Goal: Task Accomplishment & Management: Use online tool/utility

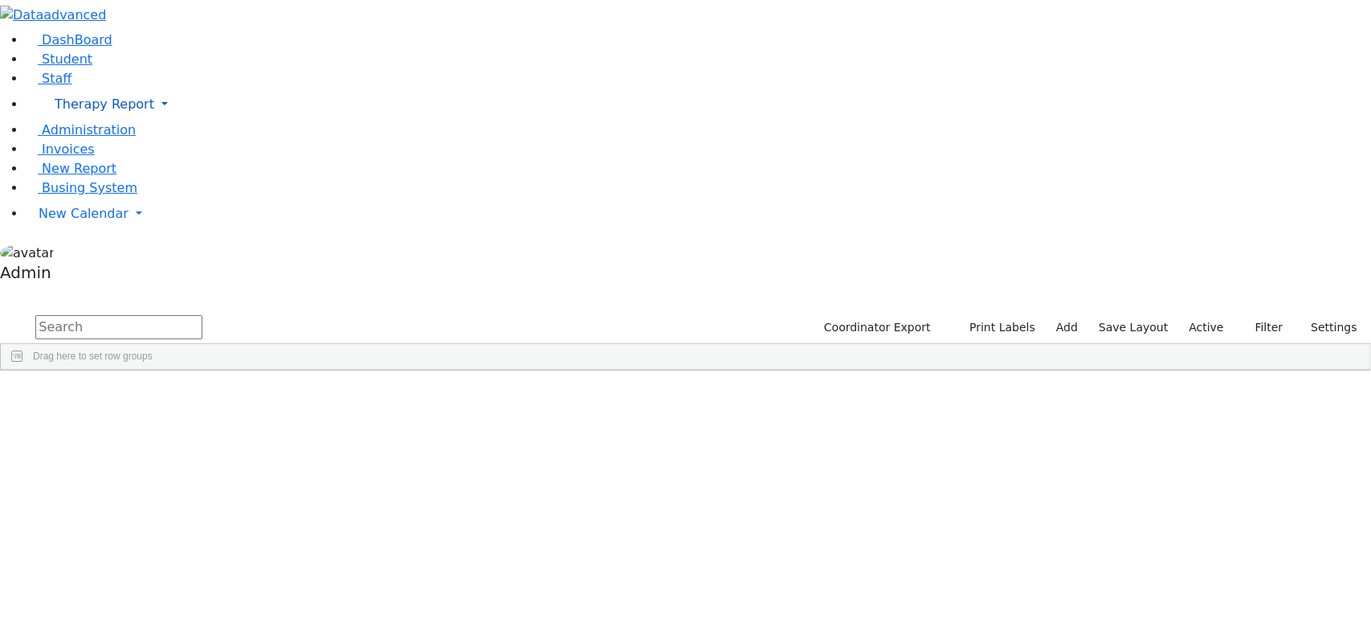
click at [153, 121] on link "Therapy Report" at bounding box center [699, 104] width 1346 height 32
click at [71, 165] on span "Calendar" at bounding box center [80, 156] width 58 height 15
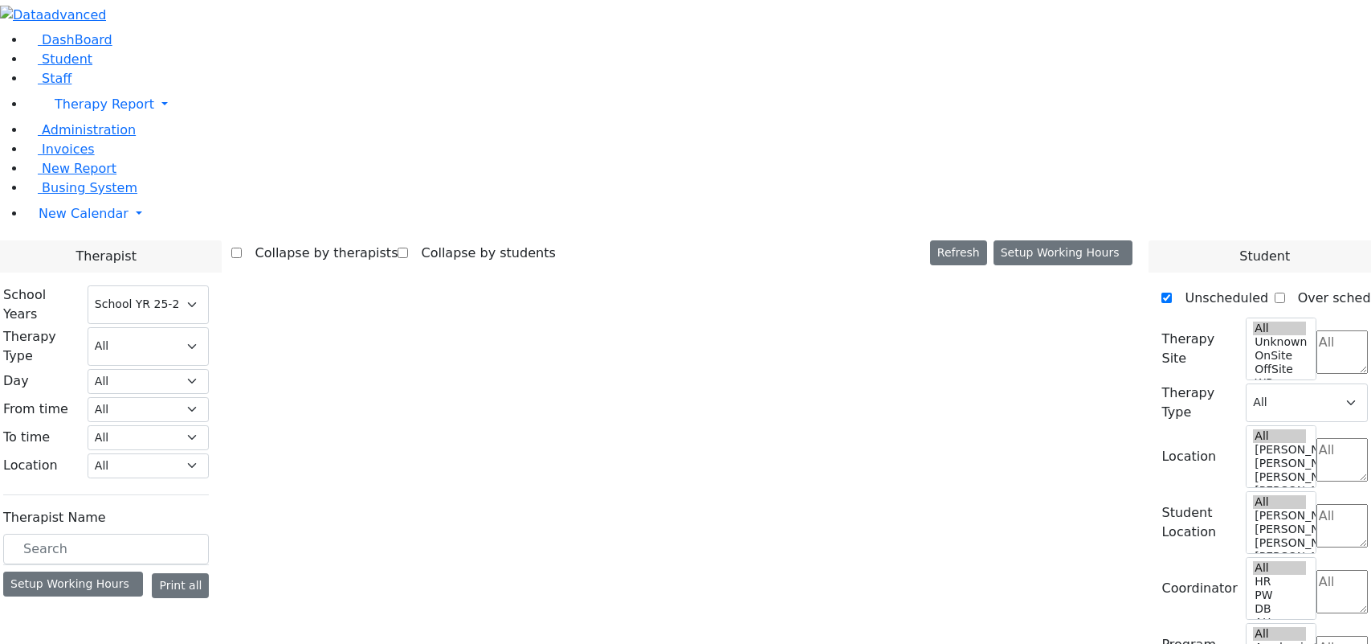
select select "212"
drag, startPoint x: 467, startPoint y: 545, endPoint x: 540, endPoint y: 423, distance: 142.3
click at [124, 606] on label "Abramczyk ZC" at bounding box center [70, 615] width 107 height 19
click at [17, 610] on input "Abramczyk ZC" at bounding box center [11, 615] width 10 height 10
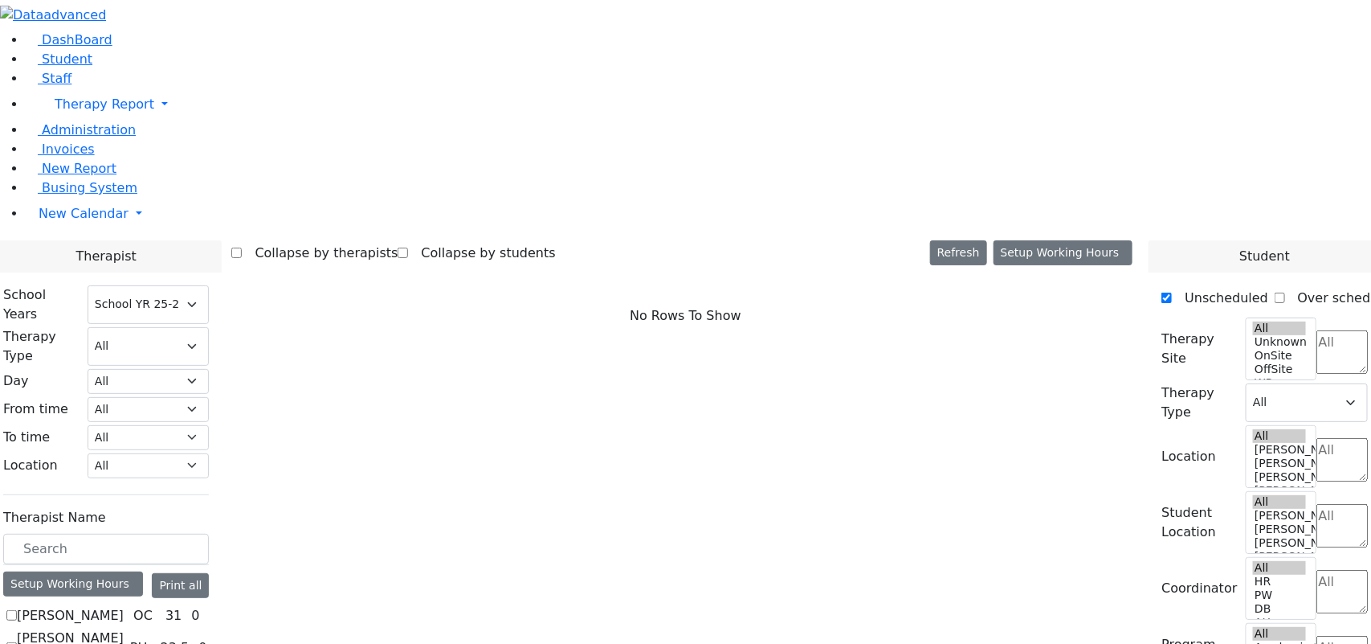
checkbox input "true"
select select "1"
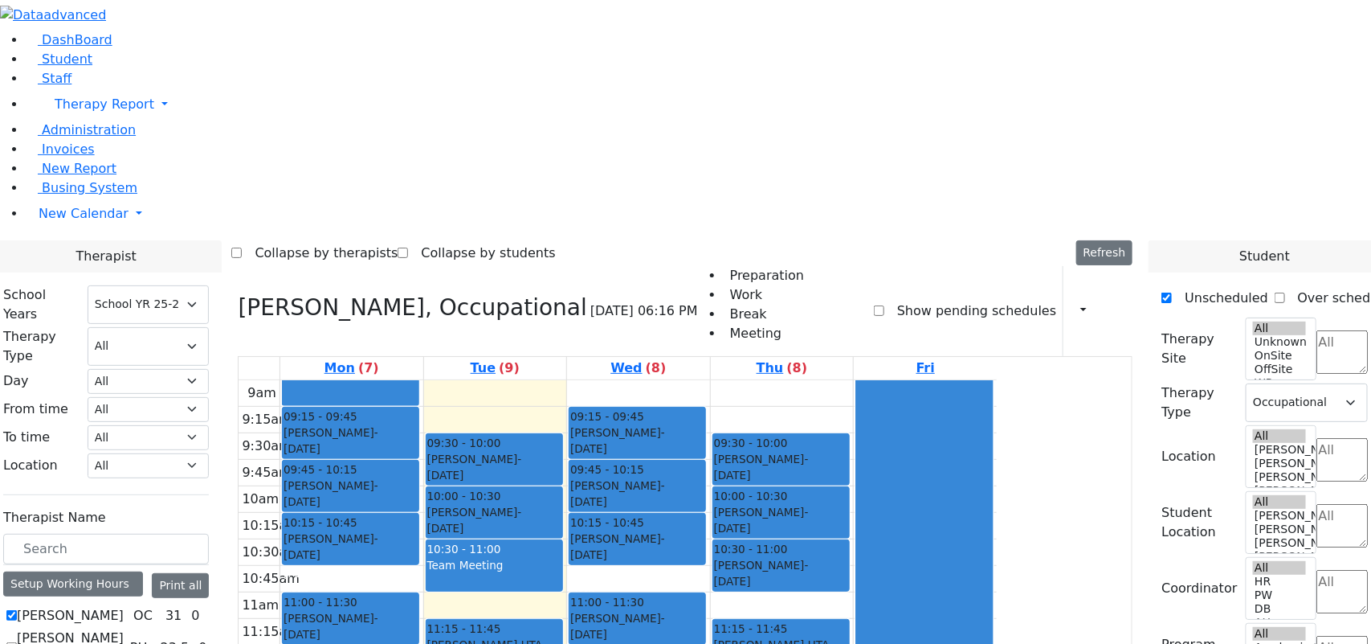
click at [124, 606] on label "Abramczyk ZC" at bounding box center [70, 615] width 107 height 19
click at [17, 610] on input "Abramczyk ZC" at bounding box center [11, 615] width 10 height 10
checkbox input "false"
select select
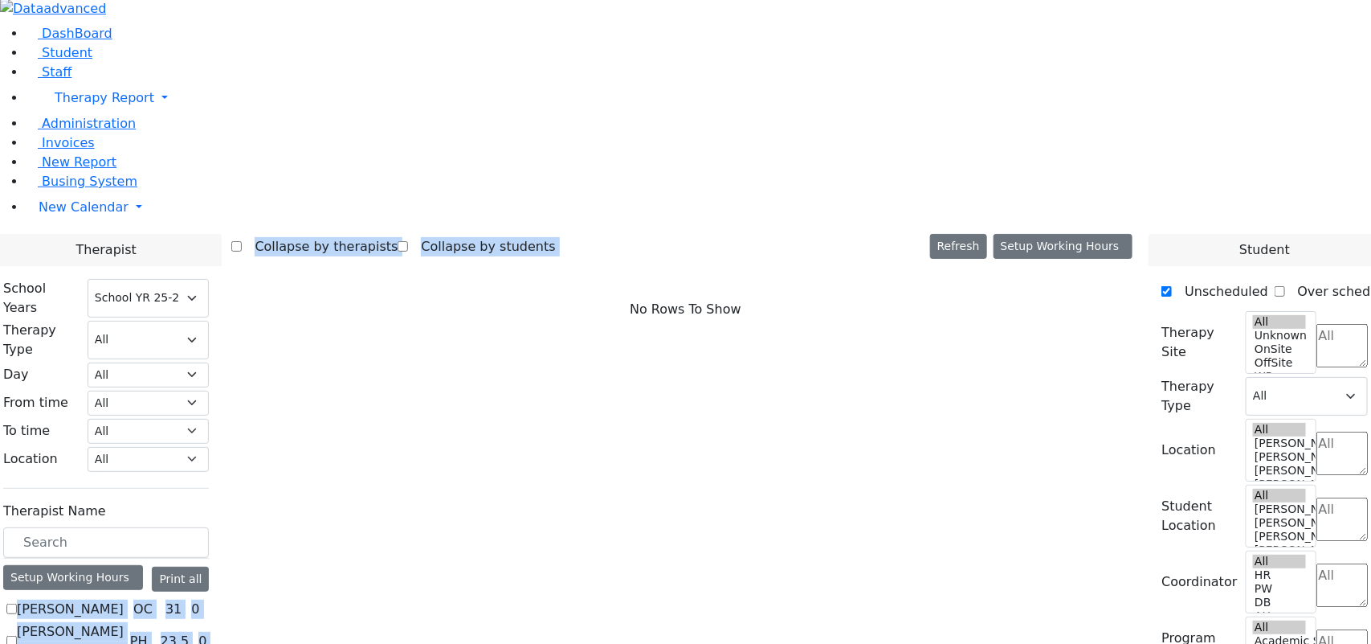
drag, startPoint x: 183, startPoint y: 312, endPoint x: 427, endPoint y: 259, distance: 249.0
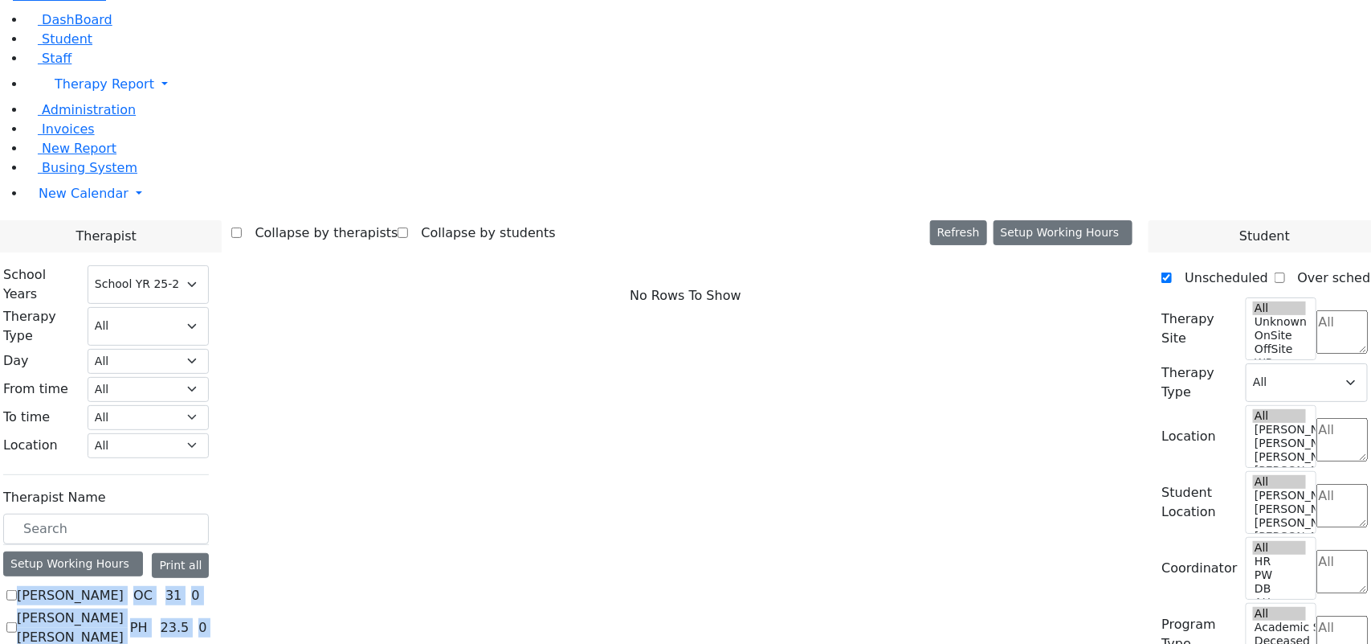
drag, startPoint x: 179, startPoint y: 354, endPoint x: 235, endPoint y: 683, distance: 333.4
drag, startPoint x: 182, startPoint y: 358, endPoint x: 426, endPoint y: 683, distance: 406.4
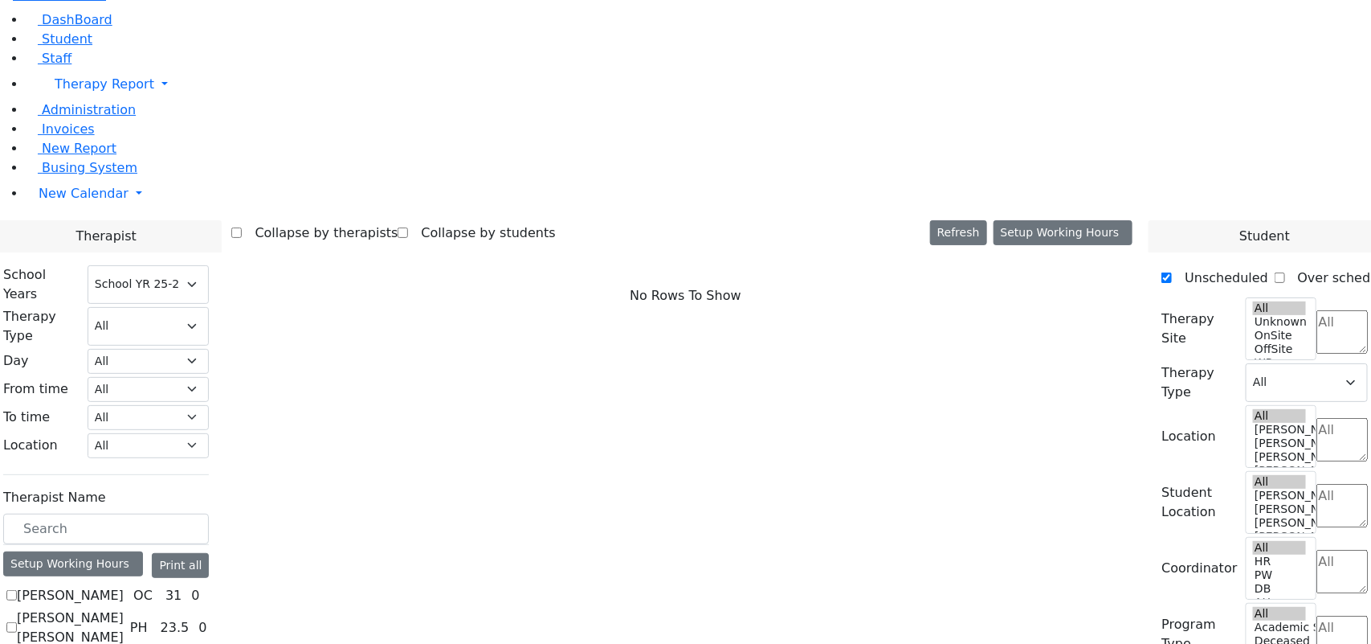
drag, startPoint x: 178, startPoint y: 386, endPoint x: 258, endPoint y: 683, distance: 307.1
click at [209, 513] on input "text" at bounding box center [106, 528] width 206 height 31
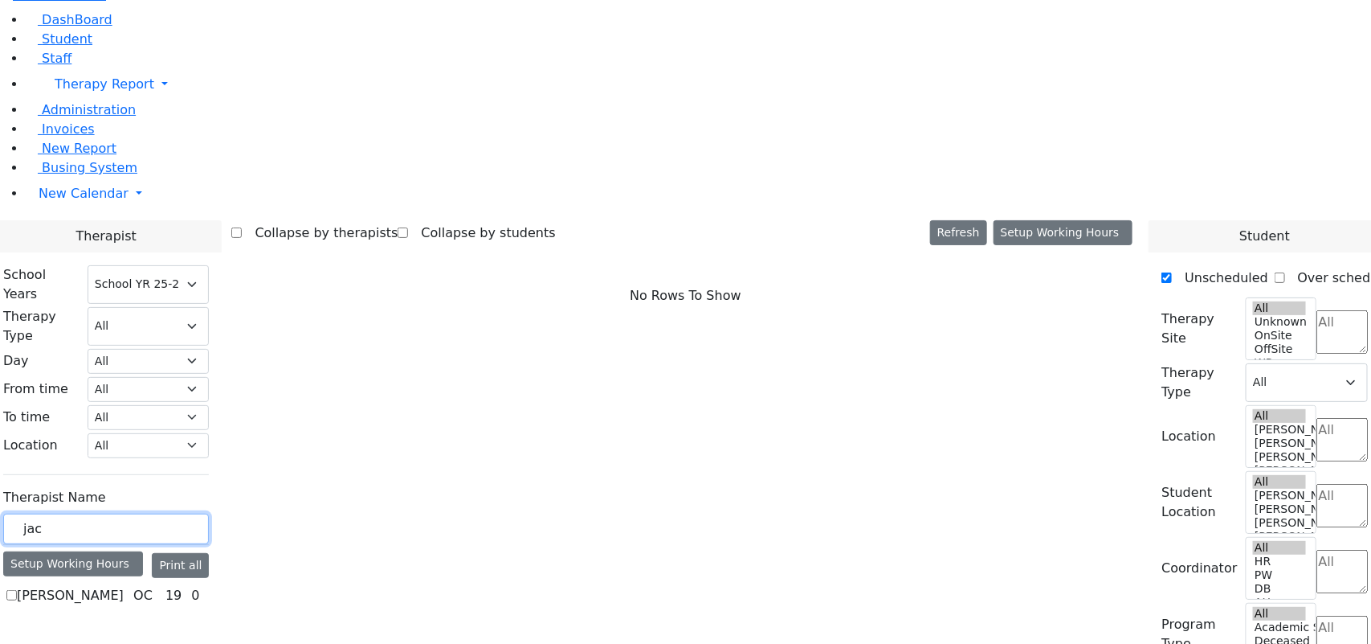
type input "jac"
click at [124, 586] on label "Jacknis Brana" at bounding box center [70, 595] width 107 height 19
click at [17, 590] on input "Jacknis Brana" at bounding box center [11, 595] width 10 height 10
checkbox input "true"
select select "1"
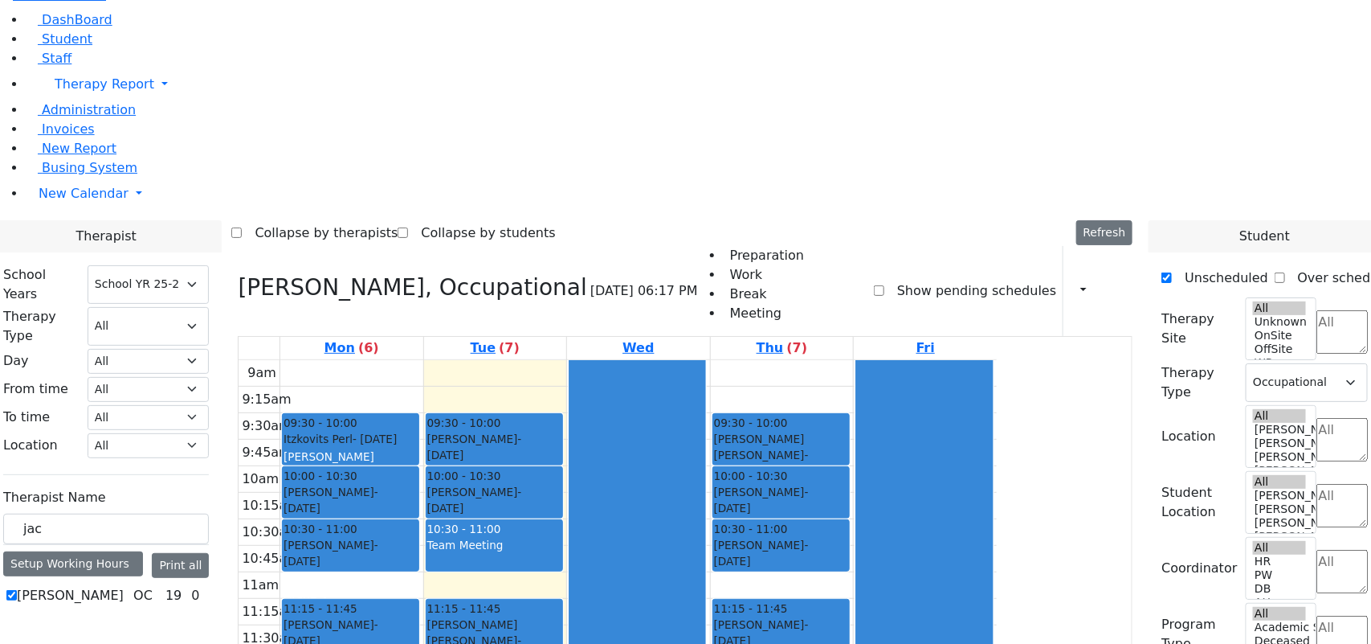
click at [418, 431] on div "Itzkovits Perl - 07/31/2013 Kaganoff, Sara Grade 4" at bounding box center [351, 457] width 134 height 52
click at [1074, 277] on button "button" at bounding box center [1079, 290] width 18 height 27
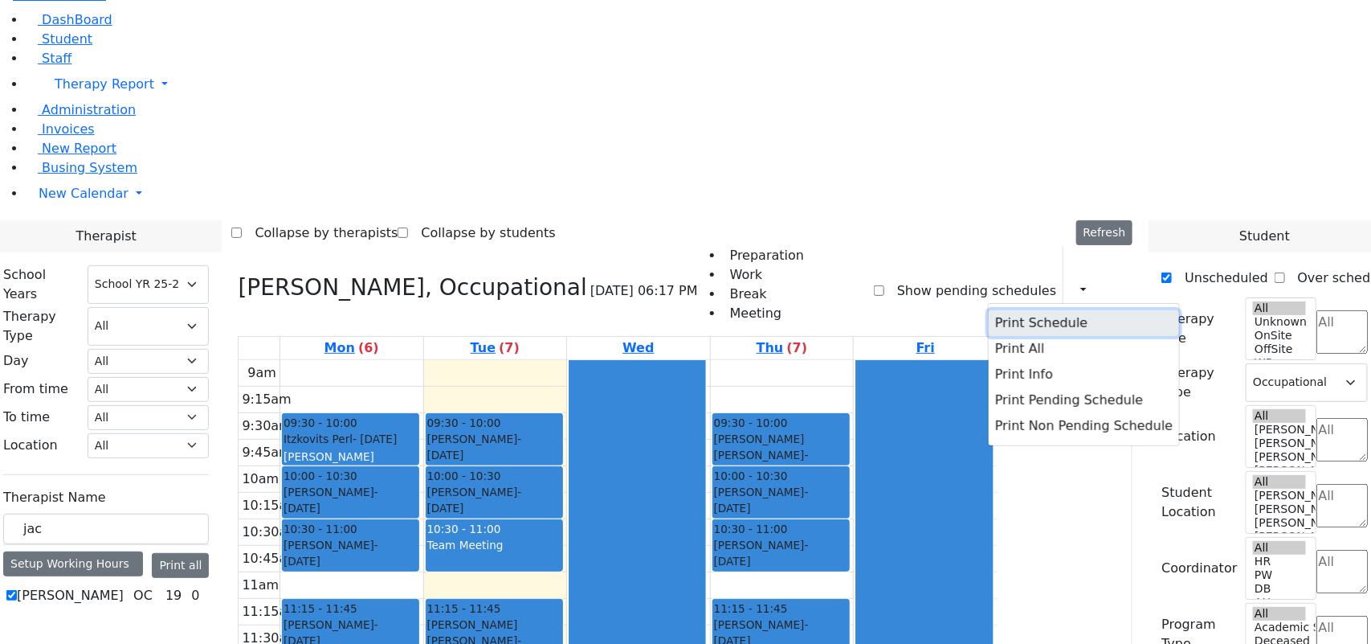
click at [1016, 310] on button "Print Schedule" at bounding box center [1084, 323] width 190 height 26
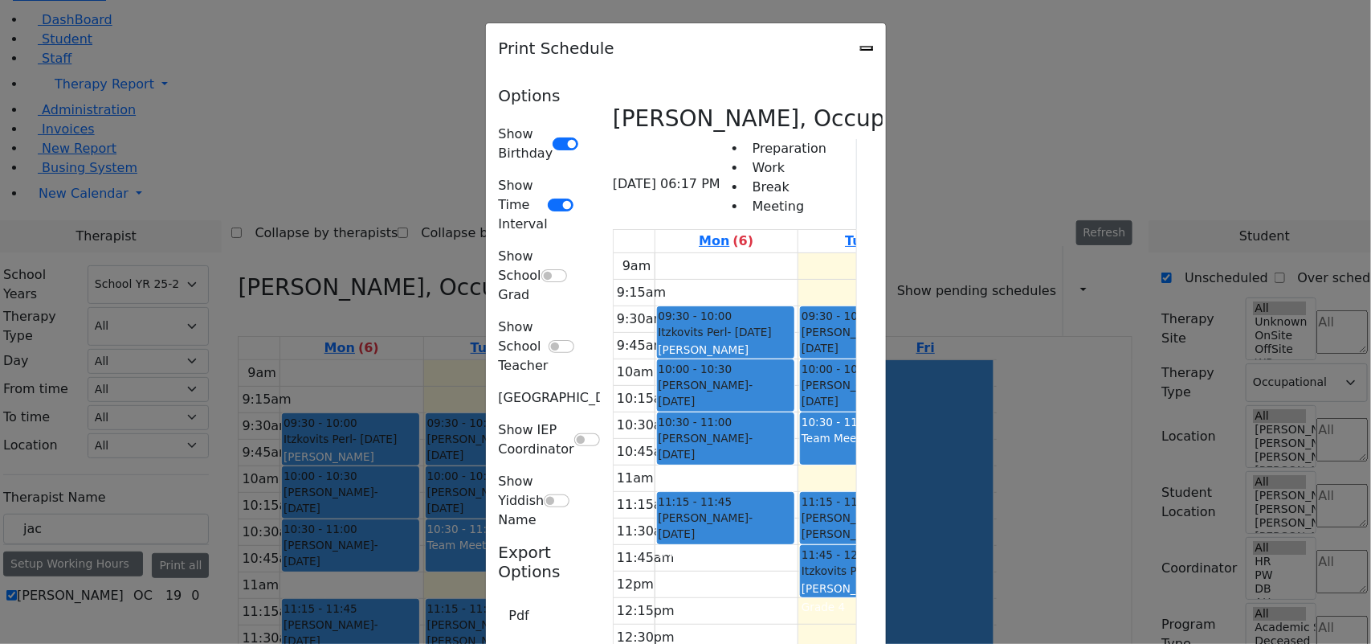
type textarea "This is schedule for Jacknis Brana"
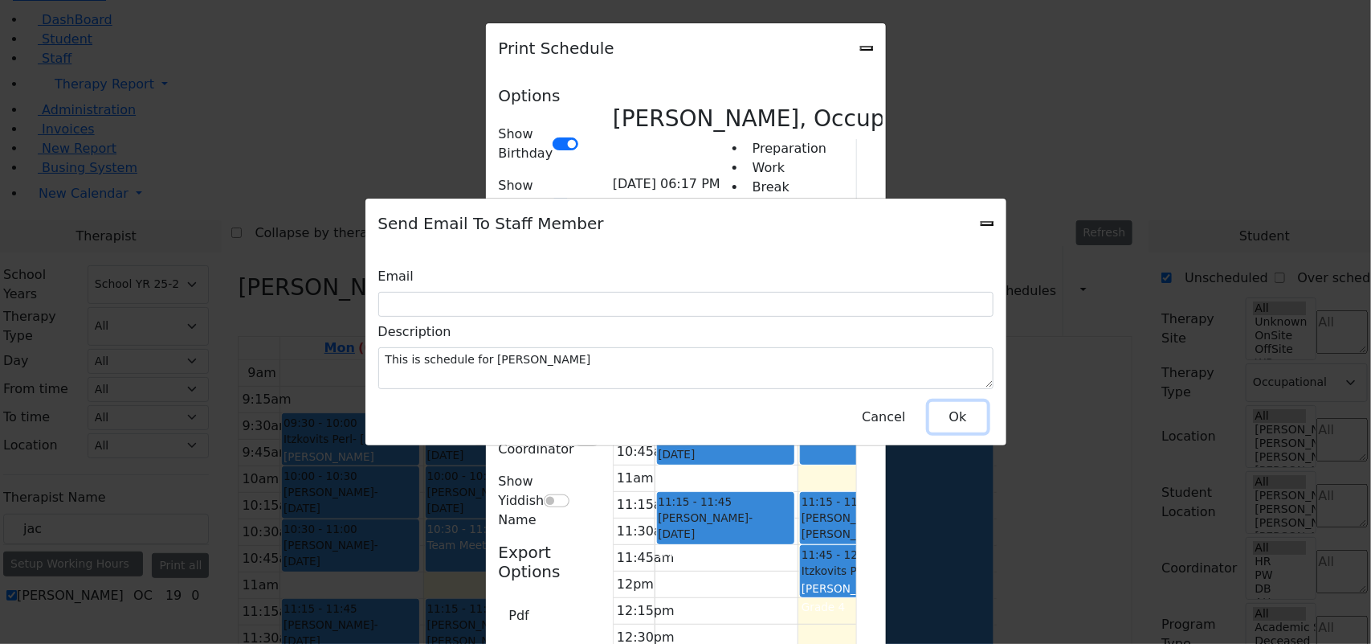
click at [942, 416] on button "Ok" at bounding box center [959, 417] width 58 height 31
click at [877, 402] on button "Cancel" at bounding box center [884, 417] width 64 height 31
